Goal: Check status: Check status

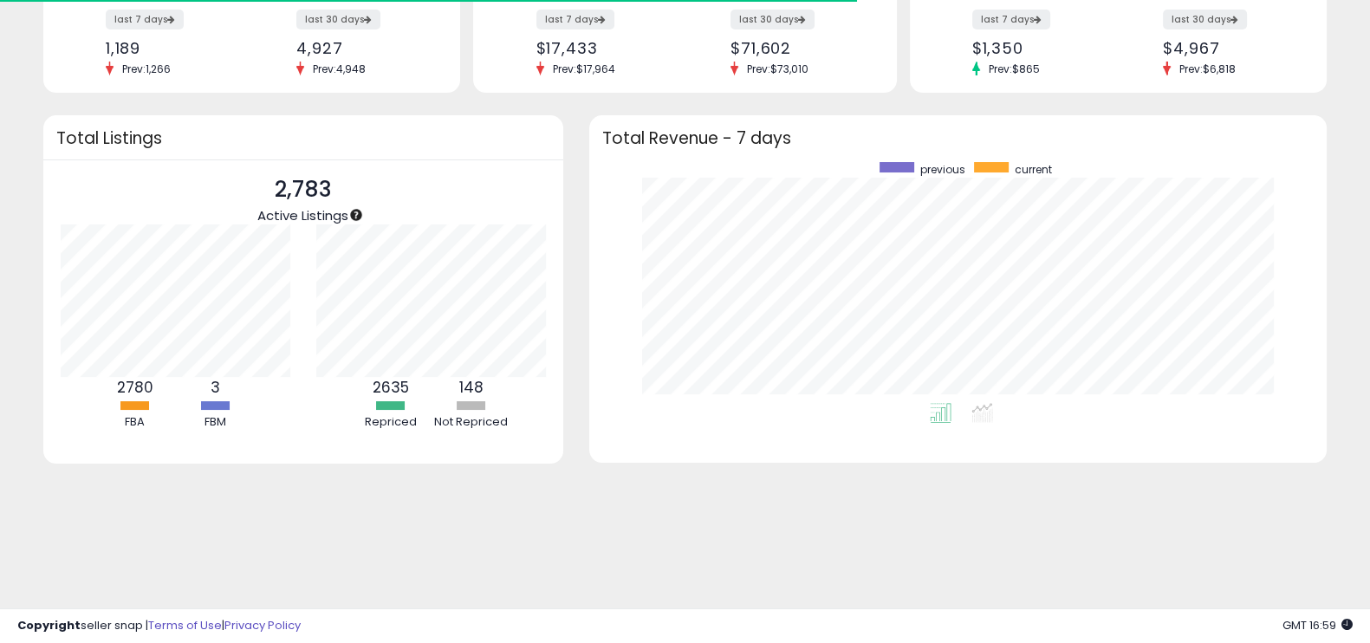
scroll to position [242, 0]
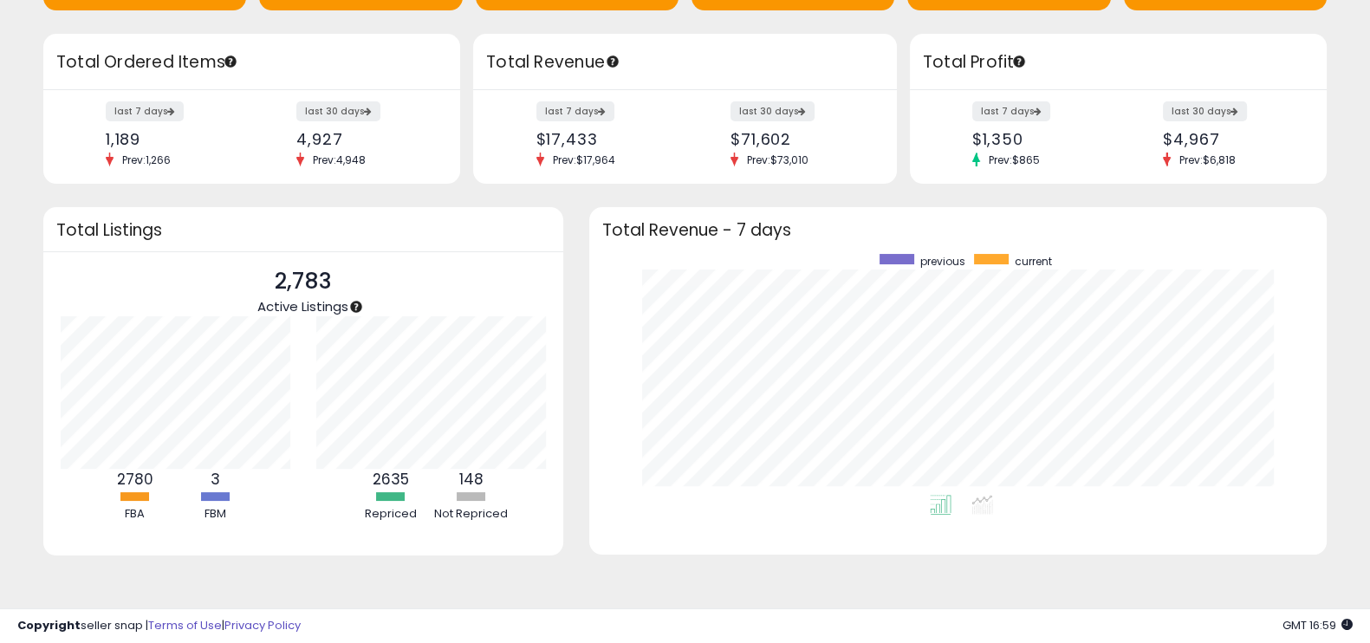
click at [574, 207] on div "Retrieving overview data.. Total Listings 2,783 Active Listings 2780 FBA 3 FBM" at bounding box center [303, 392] width 546 height 370
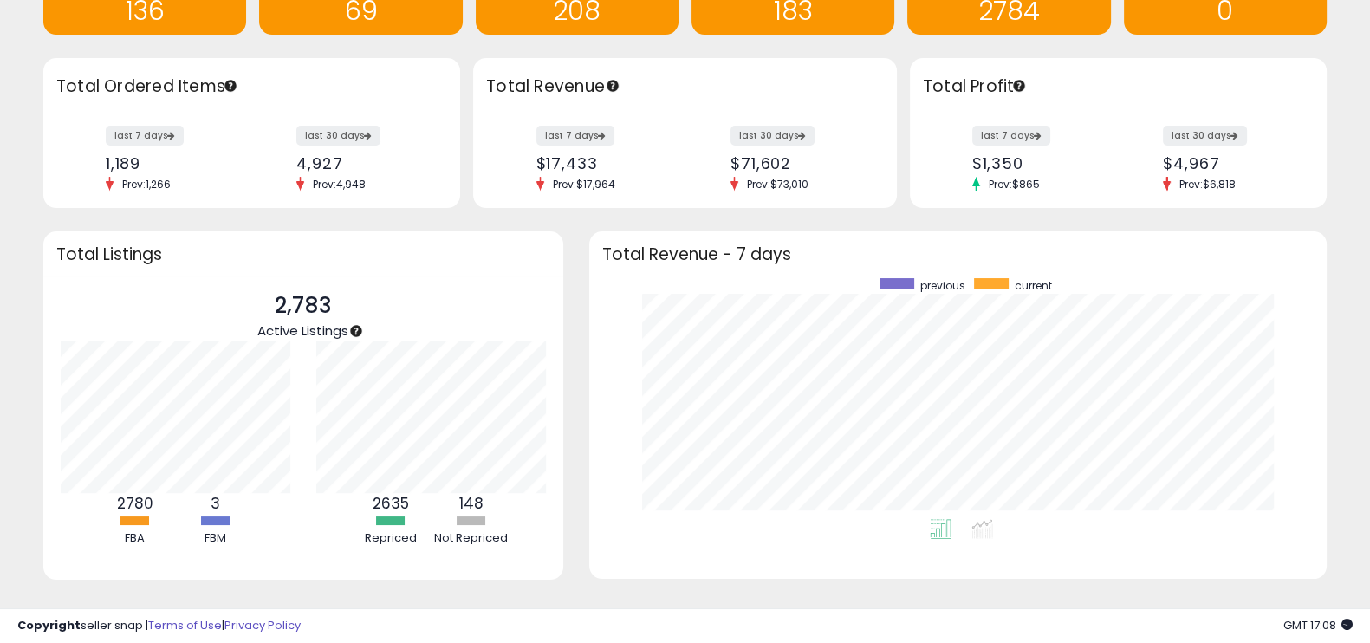
scroll to position [0, 0]
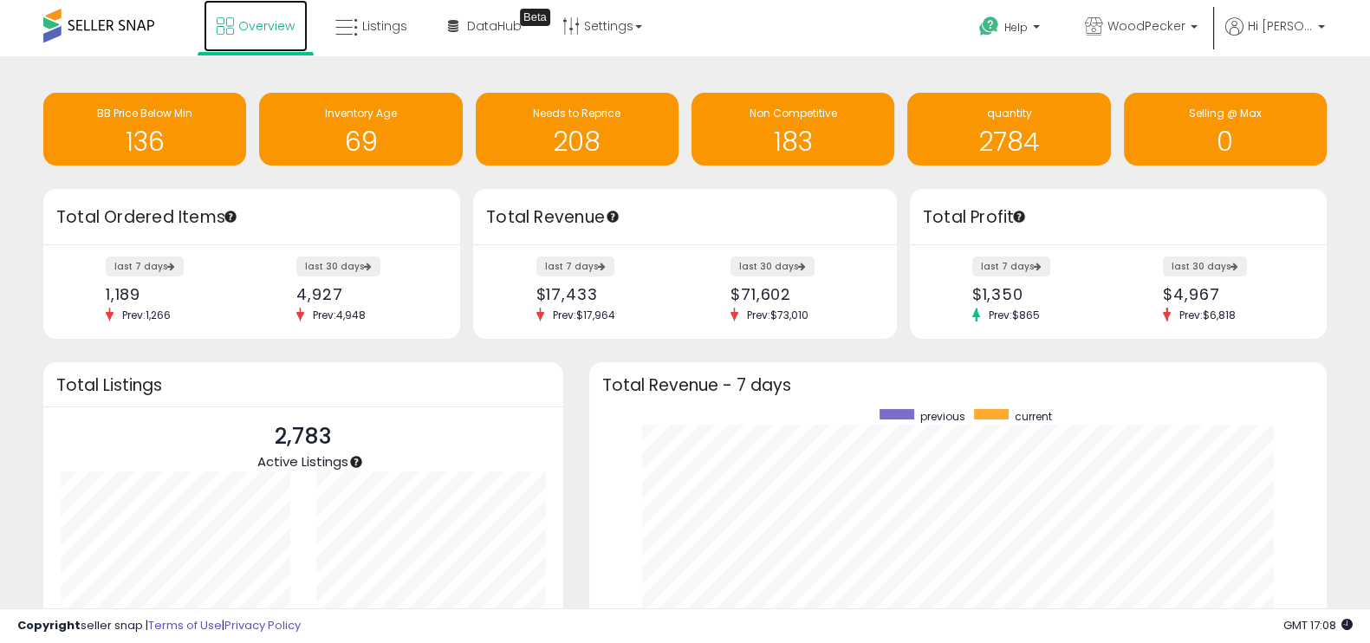
click at [244, 25] on span "Overview" at bounding box center [266, 25] width 56 height 17
click at [104, 34] on span at bounding box center [98, 26] width 111 height 34
click at [117, 25] on span at bounding box center [98, 26] width 111 height 34
click at [248, 33] on span "Overview" at bounding box center [266, 25] width 56 height 17
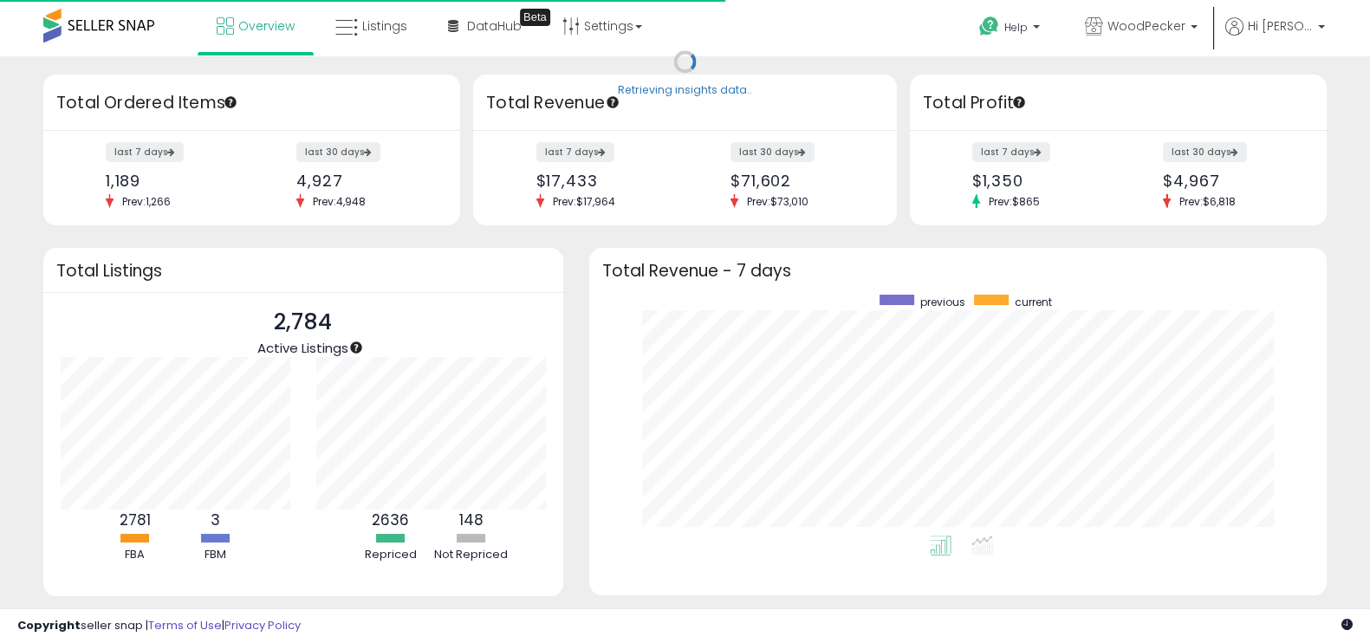
scroll to position [240, 702]
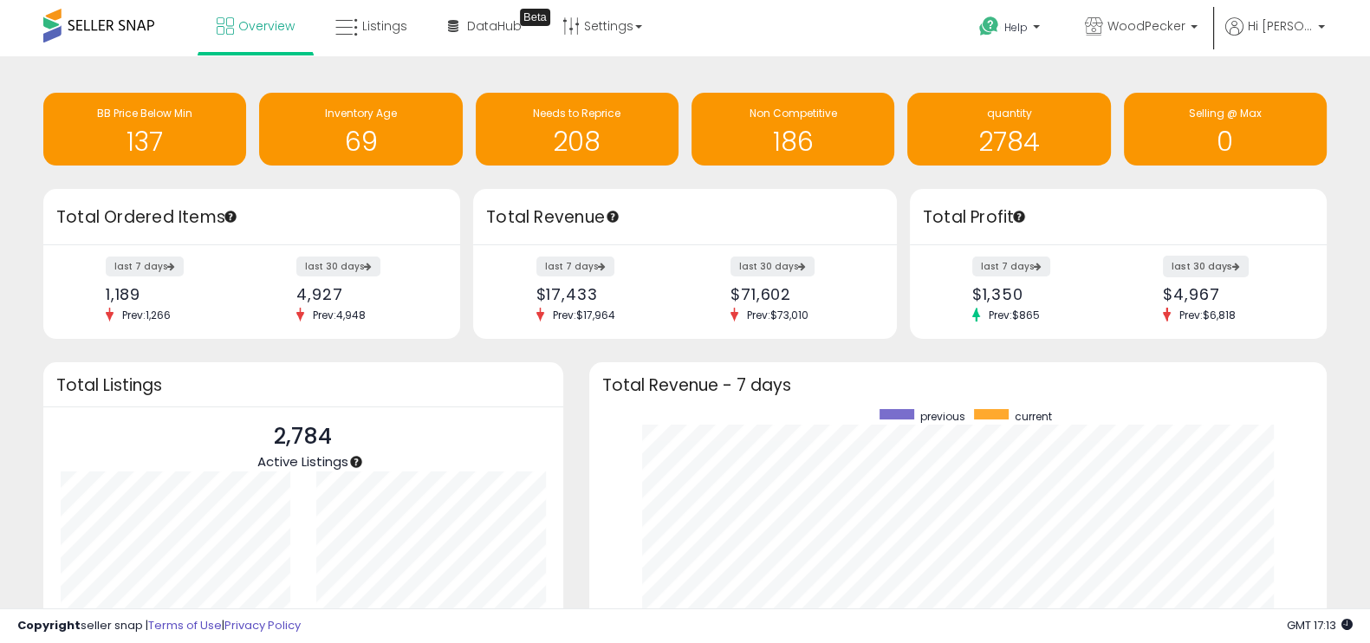
click at [1209, 275] on label "last 30 days" at bounding box center [1206, 267] width 86 height 22
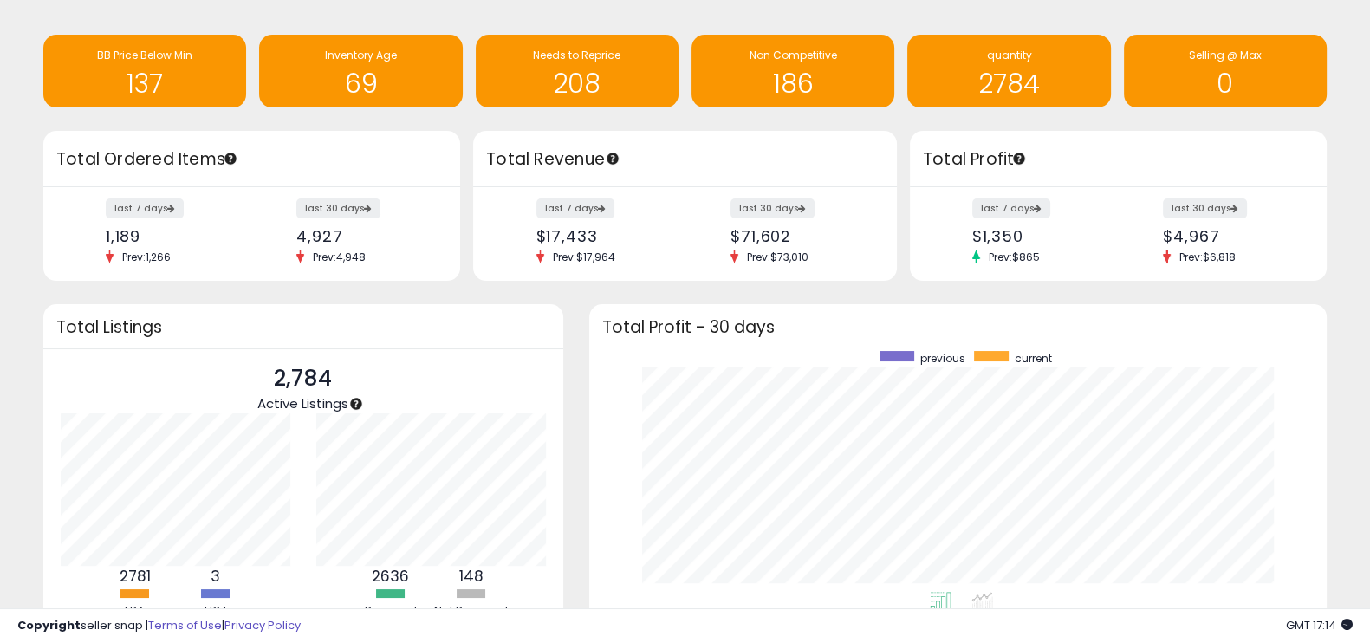
scroll to position [0, 0]
